Goal: Transaction & Acquisition: Purchase product/service

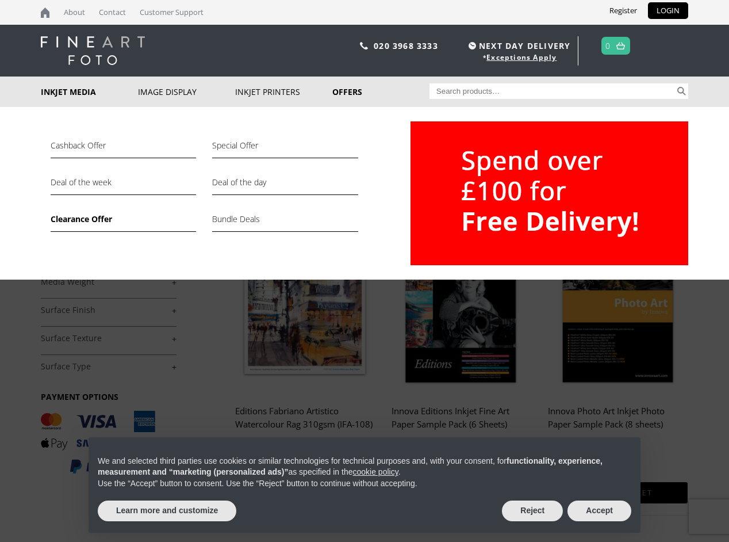
click at [69, 221] on link "Clearance Offer" at bounding box center [124, 222] width 146 height 20
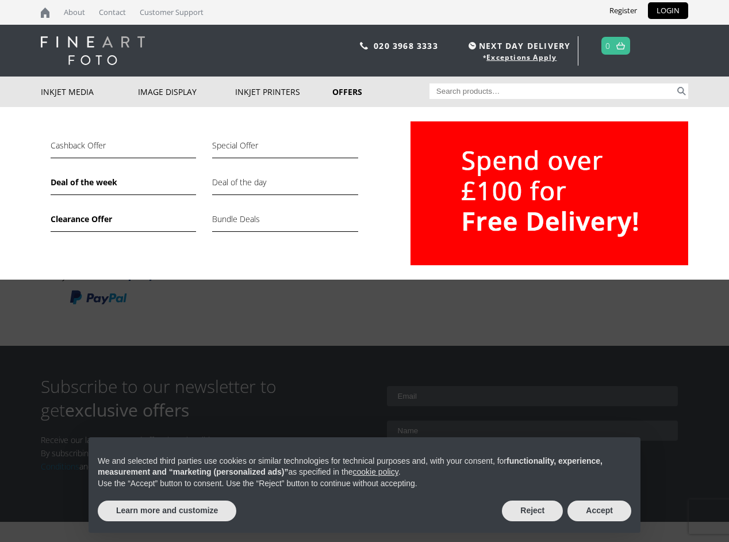
click at [75, 184] on link "Deal of the week" at bounding box center [124, 185] width 146 height 20
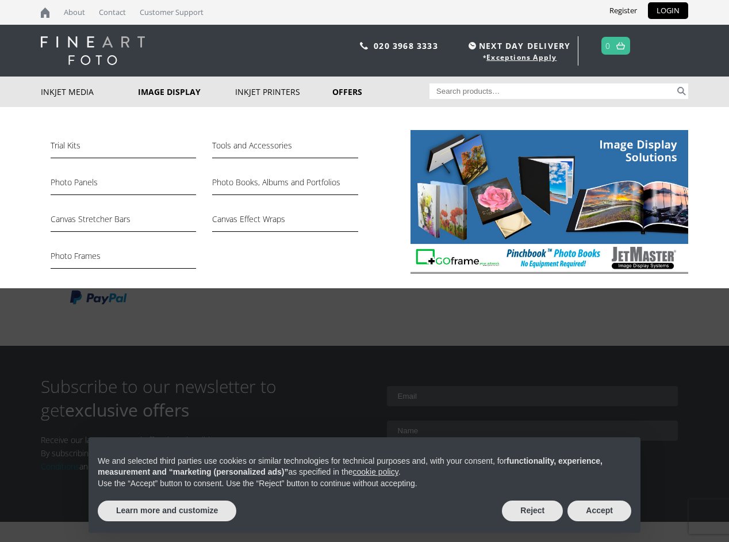
click at [161, 93] on link "Image Display" at bounding box center [186, 92] width 97 height 30
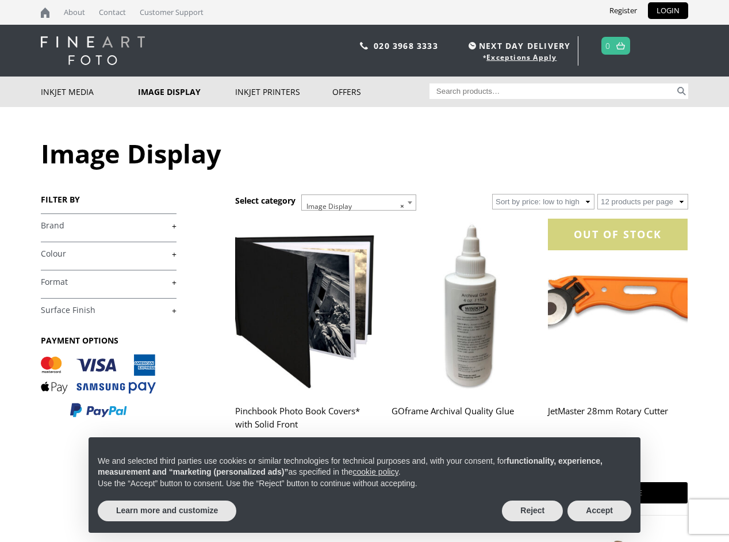
click at [467, 94] on input "Search for:" at bounding box center [553, 91] width 246 height 16
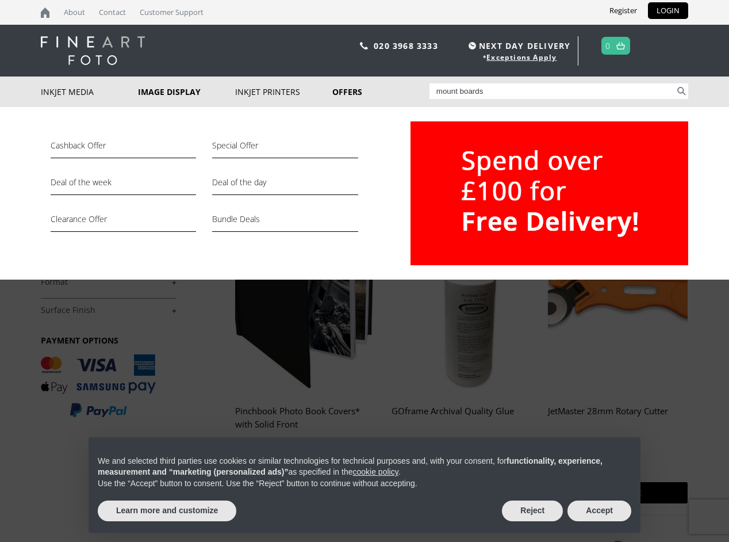
type input "mount boards"
click at [675, 83] on button "Search" at bounding box center [681, 91] width 13 height 16
